Goal: Transaction & Acquisition: Purchase product/service

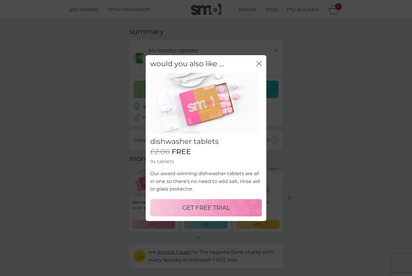
click at [353, 177] on div "would you also like ... close dishwasher tablets £2.00 FREE 9x tablets Our awar…" at bounding box center [206, 138] width 412 height 276
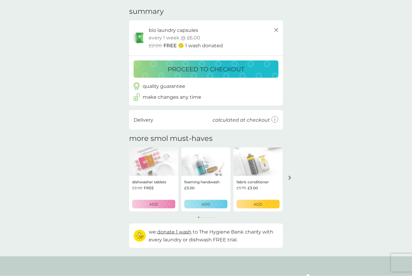
scroll to position [20, 0]
click at [290, 179] on button "arrow right" at bounding box center [289, 177] width 10 height 11
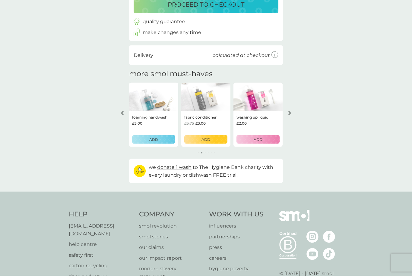
scroll to position [0, 0]
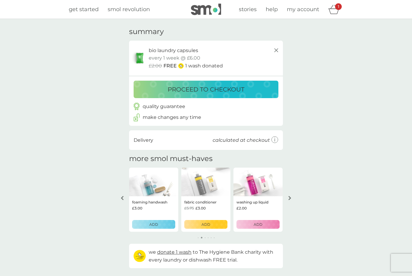
click at [259, 90] on div "proceed to checkout" at bounding box center [206, 90] width 133 height 10
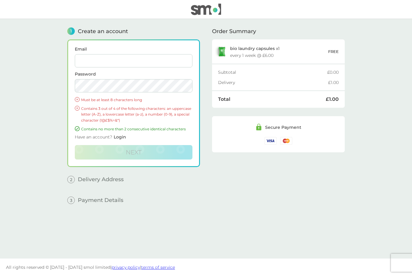
click at [99, 59] on input "Email" at bounding box center [134, 60] width 118 height 13
click at [115, 61] on input "weronika.przysada07@gmail.com" at bounding box center [134, 60] width 118 height 13
type input "przysadaweronika@gmail.com"
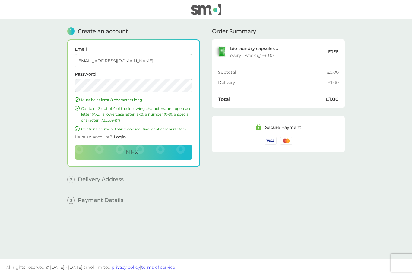
click at [117, 155] on button "Next" at bounding box center [134, 152] width 118 height 14
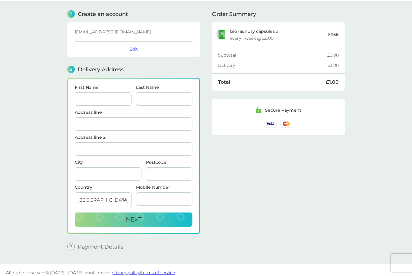
scroll to position [23, 0]
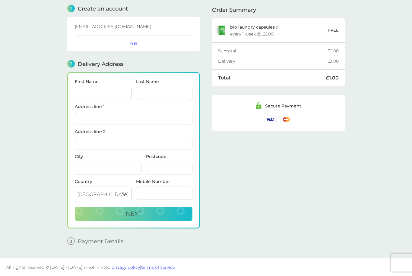
click at [91, 96] on input "First Name" at bounding box center [103, 93] width 57 height 13
type input "Edward"
click at [166, 98] on input "Last Name" at bounding box center [164, 93] width 57 height 13
click at [109, 89] on input "Edward" at bounding box center [103, 93] width 57 height 13
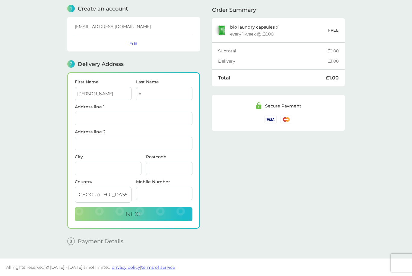
click at [174, 99] on input "A" at bounding box center [164, 93] width 57 height 13
type input "Austin"
click at [160, 121] on input "Address line 1" at bounding box center [134, 118] width 118 height 13
click at [93, 91] on input "Edward" at bounding box center [103, 93] width 57 height 13
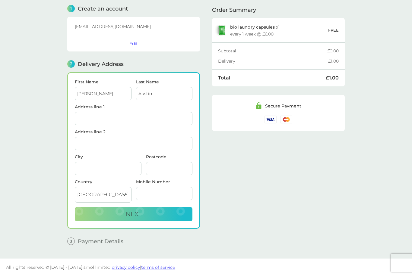
click at [99, 89] on input "Edward" at bounding box center [103, 93] width 57 height 13
click at [113, 99] on input "Edward" at bounding box center [103, 93] width 57 height 13
type input "E"
type input "Weronika"
click at [168, 91] on input "Austin" at bounding box center [164, 93] width 57 height 13
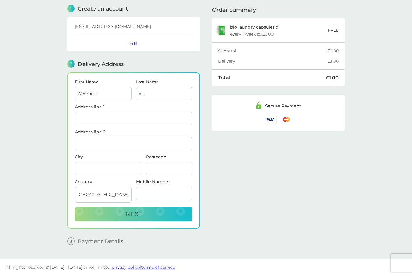
type input "A"
type input "przysada"
click at [154, 114] on input "Address line 1" at bounding box center [134, 118] width 118 height 13
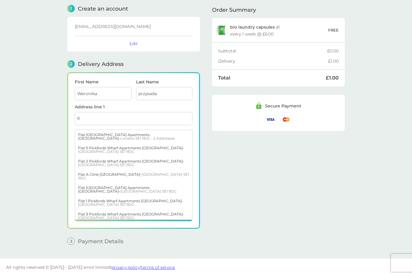
type input "f"
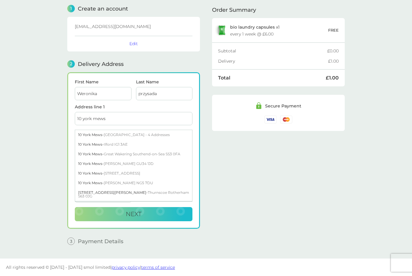
click at [172, 136] on div "10 York Mews - London NW5 2UJ - 4 Addresses" at bounding box center [133, 135] width 117 height 10
click at [153, 134] on div "Flat 1 10 York Mews - London NW5 2UJ" at bounding box center [133, 135] width 117 height 10
type input "Flat 1, 10 York Mews"
type input "[GEOGRAPHIC_DATA]"
type input "NW5 2UJ"
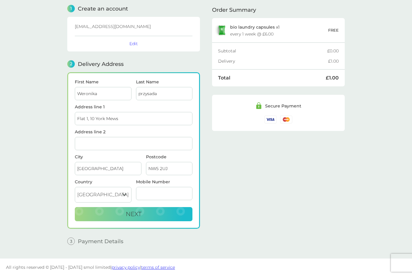
click at [87, 117] on input "Flat 1, 10 York Mews" at bounding box center [134, 118] width 118 height 13
type input "Flat 2, 10 York Mews"
click at [154, 135] on div "Flat 2 10 York Mews - London NW5 2UJ" at bounding box center [133, 135] width 117 height 10
click at [115, 143] on input "Address line 2" at bounding box center [134, 143] width 118 height 13
type input "Unit B"
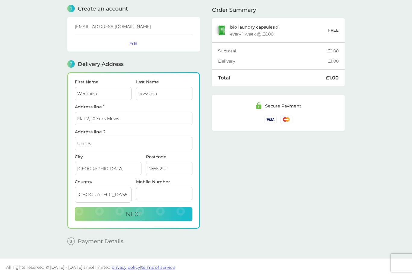
click at [158, 216] on button "Next" at bounding box center [134, 214] width 118 height 14
type input "07958475623"
click at [187, 212] on button "Next" at bounding box center [134, 214] width 118 height 14
checkbox input "true"
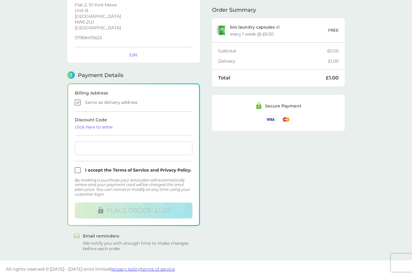
scroll to position [111, 0]
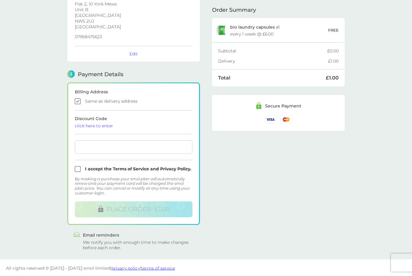
click at [140, 170] on input "checkbox" at bounding box center [134, 170] width 118 height 6
checkbox input "true"
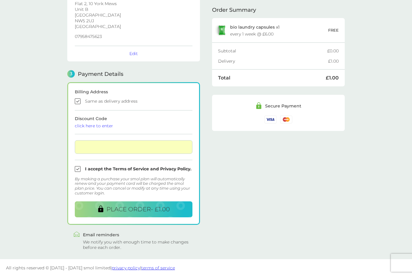
click at [176, 212] on button "PLACE ORDER - £1.00" at bounding box center [134, 210] width 118 height 16
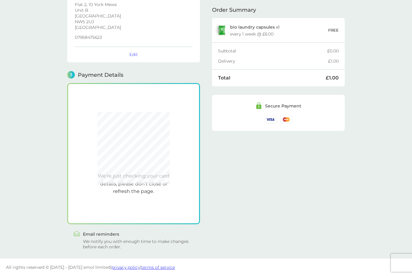
scroll to position [110, 0]
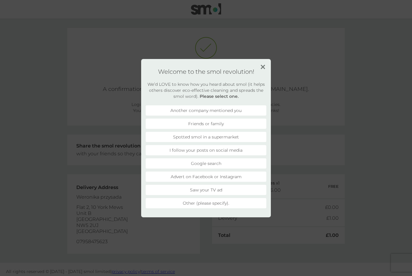
click at [261, 71] on h1 "Welcome to the smol revolution!" at bounding box center [206, 71] width 121 height 7
click at [262, 67] on img at bounding box center [262, 67] width 5 height 5
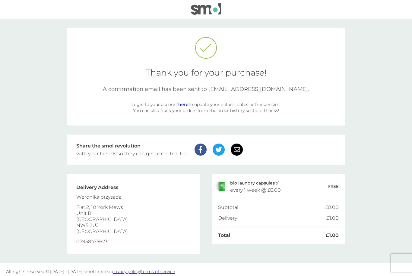
click at [184, 106] on link "here" at bounding box center [183, 104] width 10 height 5
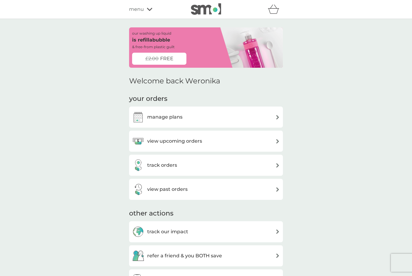
click at [228, 144] on div "view upcoming orders" at bounding box center [206, 141] width 148 height 12
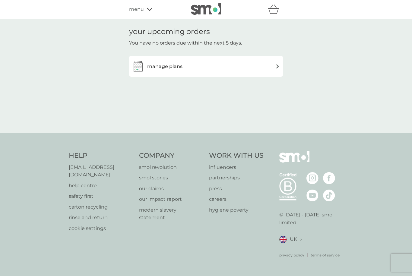
click at [273, 65] on div "manage plans" at bounding box center [206, 66] width 148 height 12
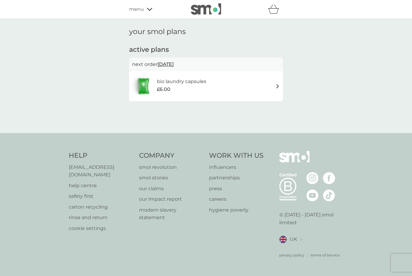
click at [269, 86] on div "bio laundry capsules £6.00" at bounding box center [206, 86] width 148 height 21
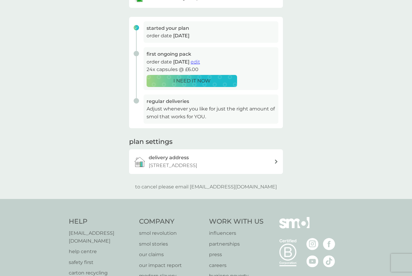
scroll to position [3, 0]
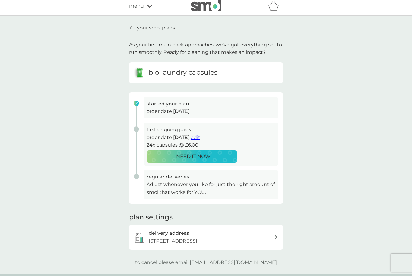
click at [200, 139] on span "edit" at bounding box center [194, 138] width 9 height 6
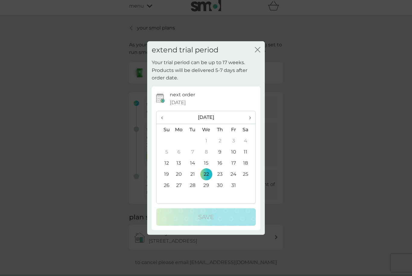
click at [249, 118] on span "›" at bounding box center [248, 117] width 6 height 13
click at [167, 118] on span "‹" at bounding box center [164, 117] width 6 height 13
click at [248, 118] on span "›" at bounding box center [248, 117] width 6 height 13
click at [251, 118] on th "›" at bounding box center [247, 117] width 15 height 13
click at [250, 119] on span "›" at bounding box center [248, 117] width 6 height 13
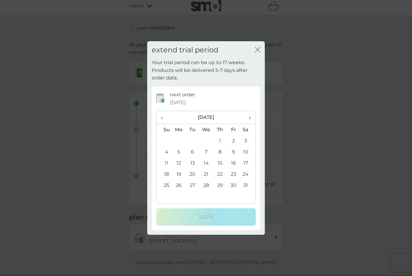
click at [251, 120] on th "›" at bounding box center [247, 117] width 15 height 13
click at [209, 154] on td "4" at bounding box center [206, 151] width 14 height 11
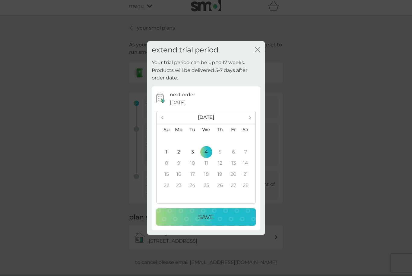
click at [207, 152] on td "4" at bounding box center [206, 151] width 14 height 11
click at [164, 117] on span "‹" at bounding box center [164, 117] width 6 height 13
click at [212, 165] on td "14" at bounding box center [206, 163] width 14 height 11
click at [203, 152] on td "7" at bounding box center [206, 151] width 14 height 11
click at [206, 163] on td "14" at bounding box center [206, 163] width 14 height 11
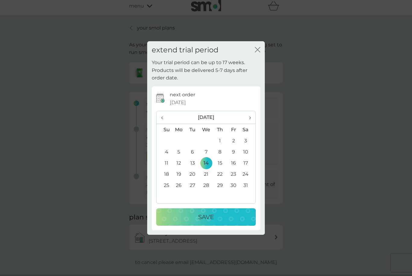
click at [229, 221] on div "Save" at bounding box center [205, 217] width 87 height 10
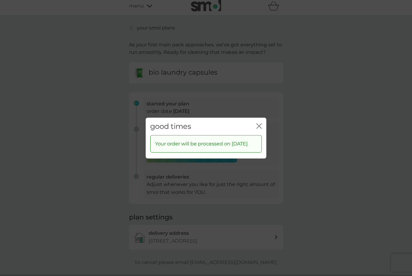
click at [259, 125] on button "close" at bounding box center [258, 126] width 5 height 6
